Goal: Check status: Check status

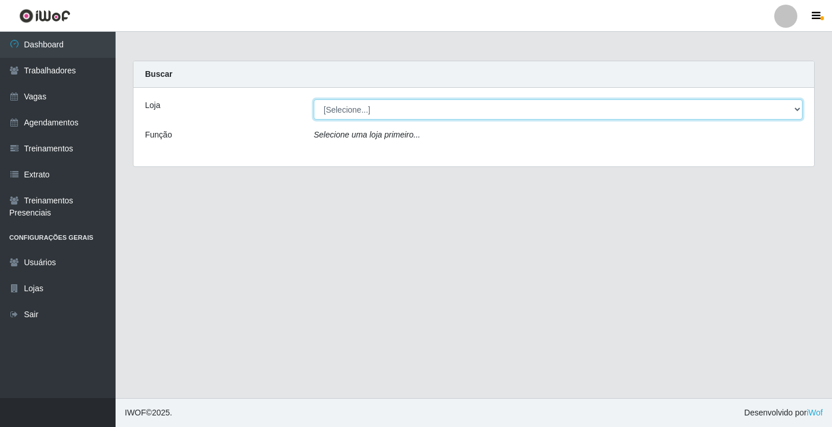
click at [402, 114] on select "[Selecione...] Edilicya Supermercado" at bounding box center [558, 109] width 489 height 20
select select "460"
click at [314, 99] on select "[Selecione...] Edilicya Supermercado" at bounding box center [558, 109] width 489 height 20
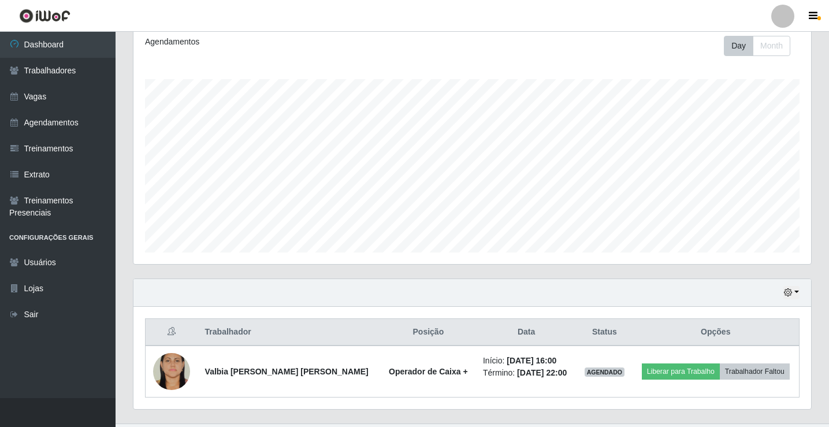
scroll to position [186, 0]
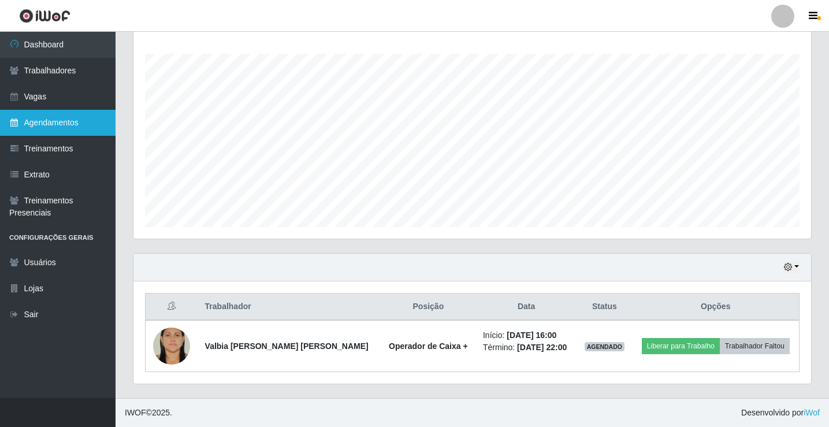
click at [39, 119] on link "Agendamentos" at bounding box center [58, 123] width 116 height 26
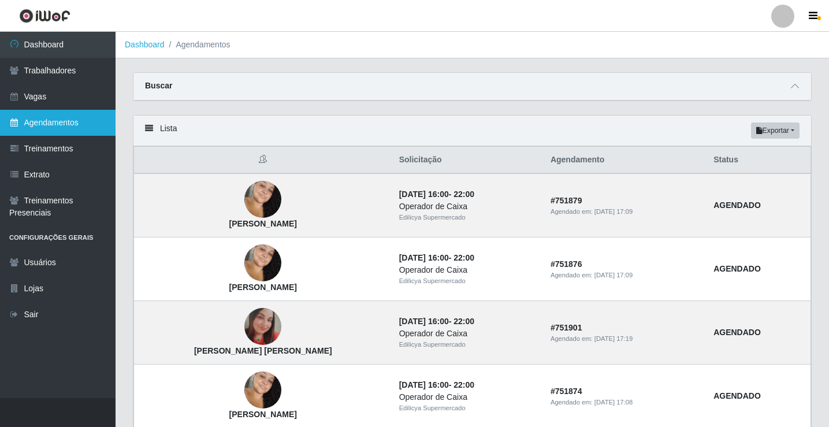
click at [53, 125] on link "Agendamentos" at bounding box center [58, 123] width 116 height 26
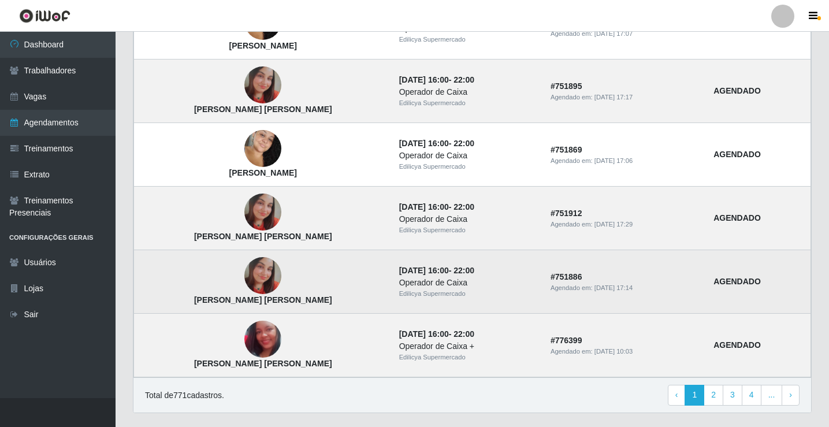
scroll to position [779, 0]
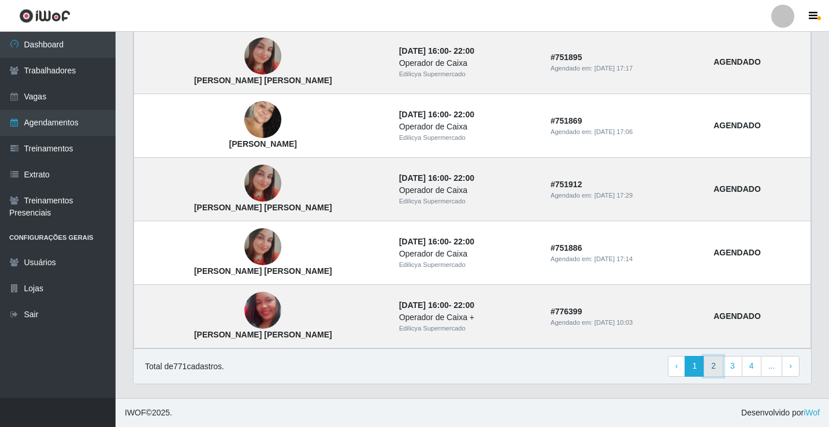
click at [716, 360] on link "2" at bounding box center [714, 366] width 20 height 21
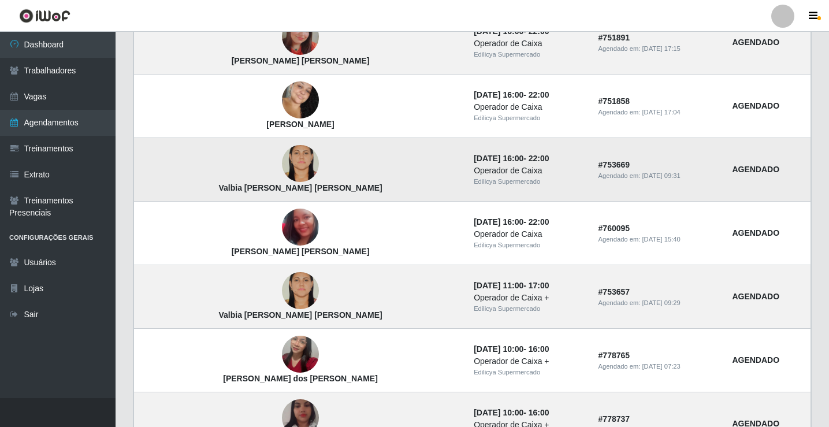
scroll to position [779, 0]
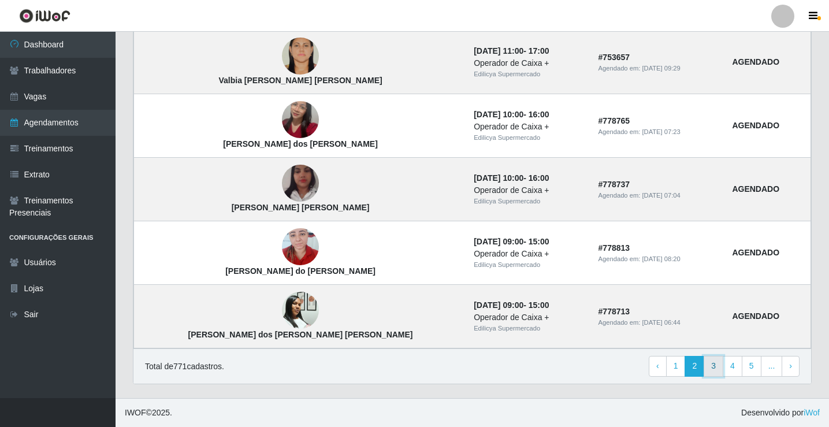
click at [715, 368] on link "3" at bounding box center [714, 366] width 20 height 21
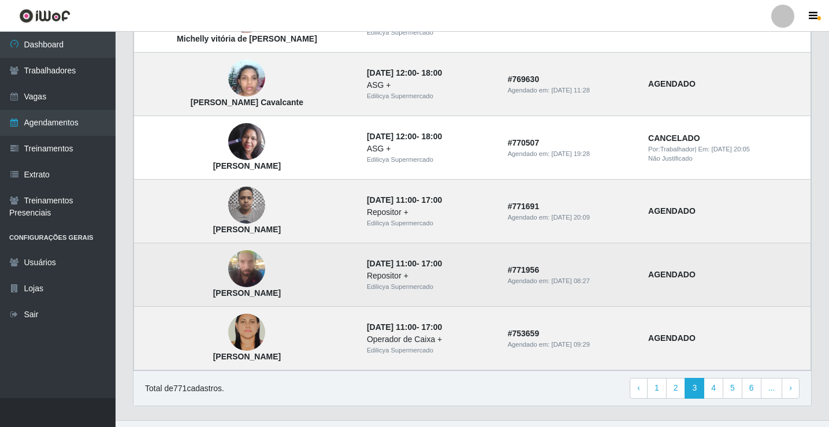
scroll to position [779, 0]
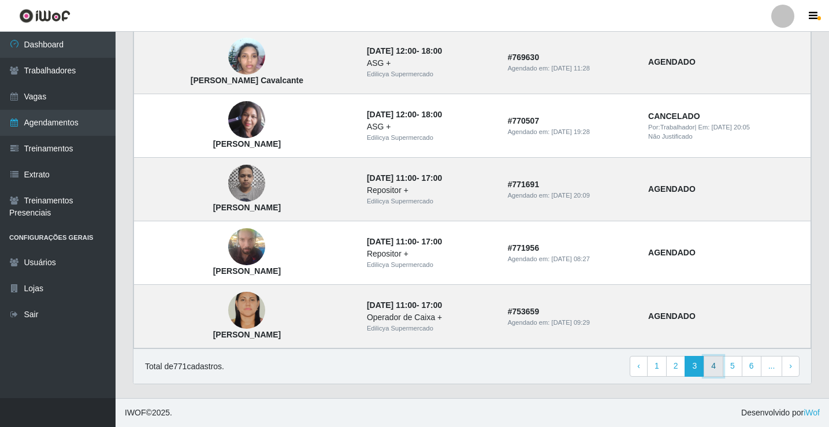
click at [713, 367] on link "4" at bounding box center [714, 366] width 20 height 21
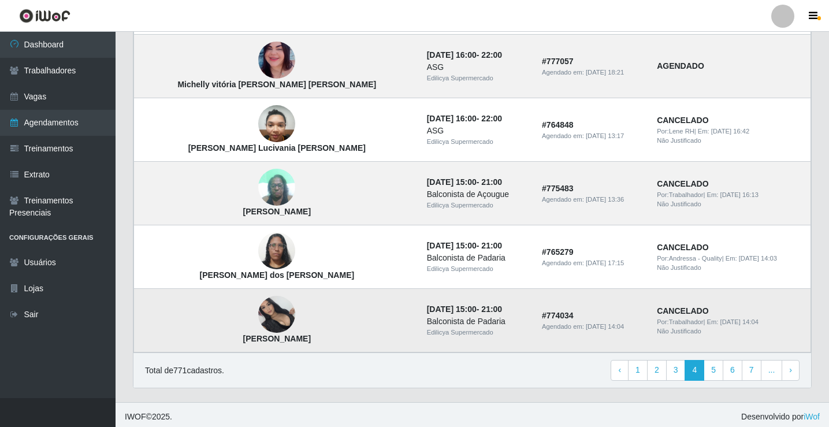
scroll to position [779, 0]
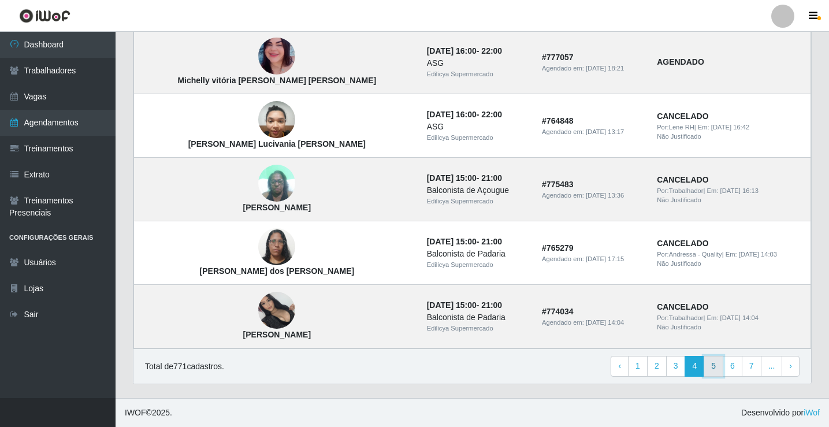
click at [716, 366] on link "5" at bounding box center [714, 366] width 20 height 21
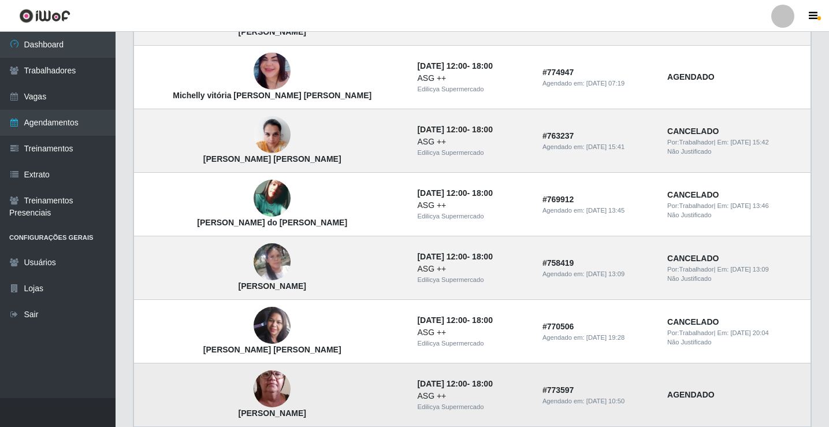
scroll to position [779, 0]
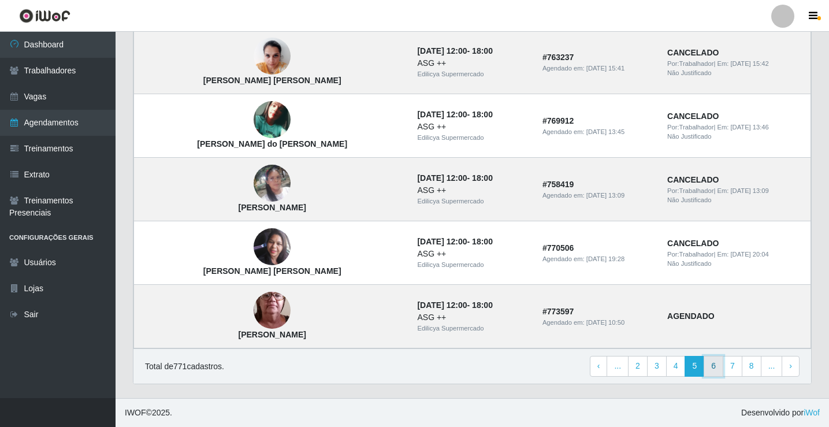
click at [715, 367] on link "6" at bounding box center [714, 366] width 20 height 21
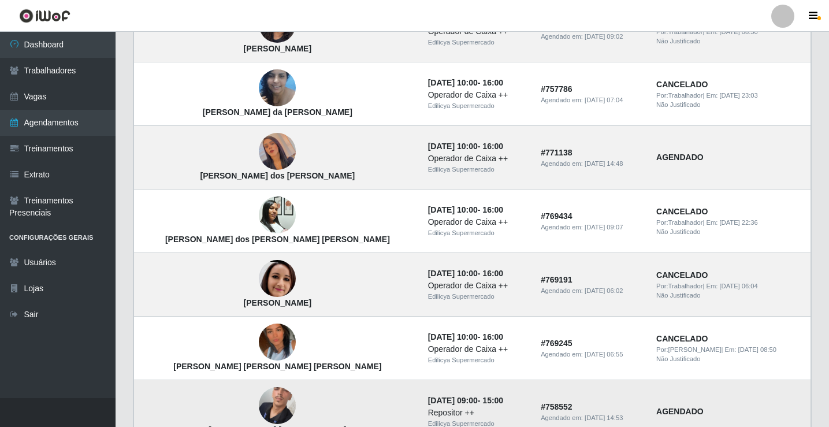
scroll to position [779, 0]
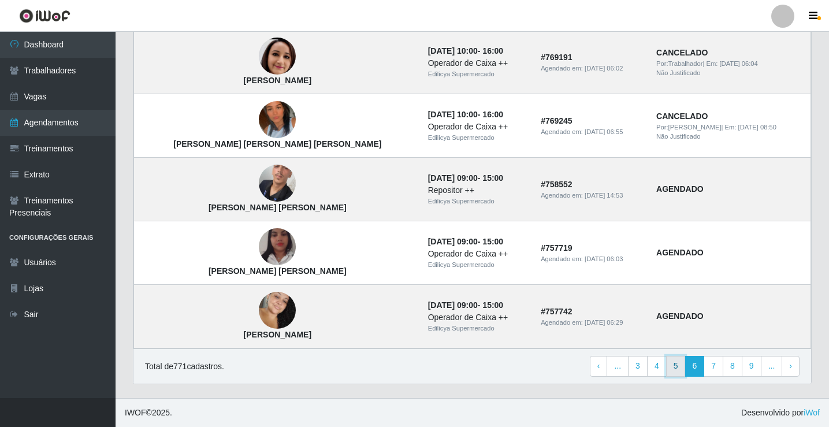
click at [676, 367] on link "5" at bounding box center [676, 366] width 20 height 21
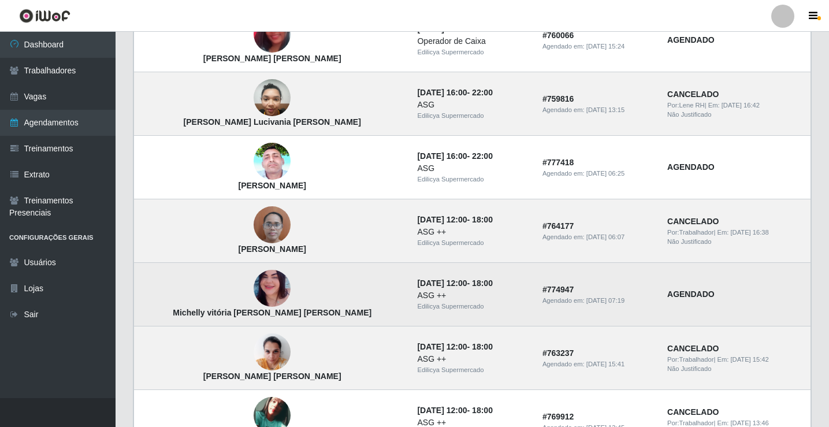
scroll to position [462, 0]
